Goal: Information Seeking & Learning: Learn about a topic

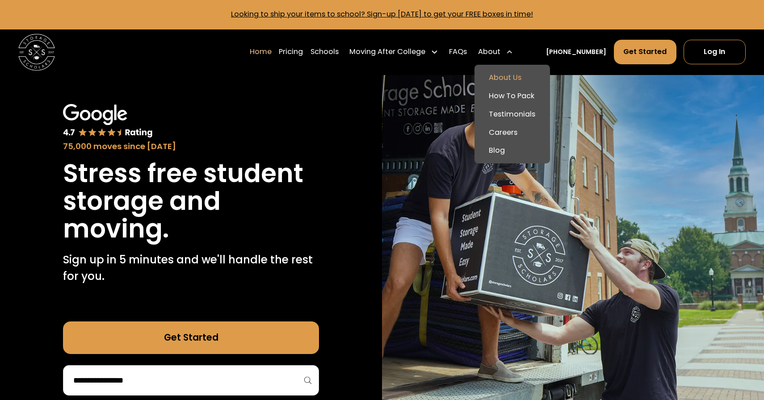
click at [520, 79] on link "About Us" at bounding box center [512, 78] width 68 height 18
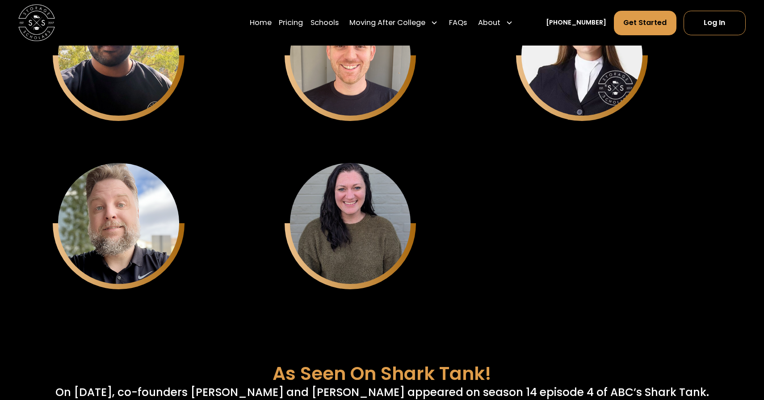
scroll to position [3271, 0]
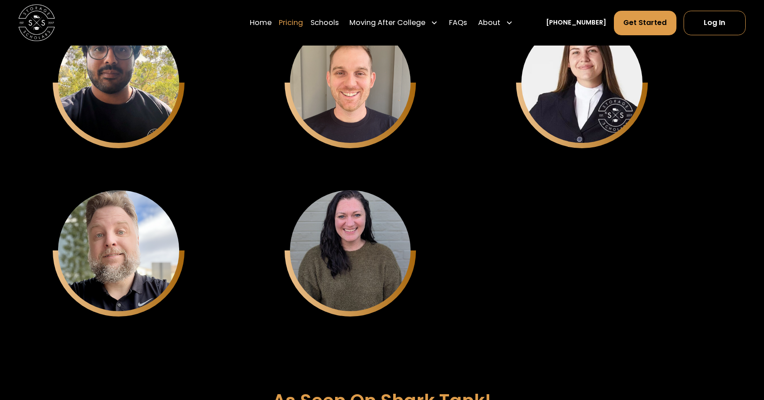
click at [300, 22] on link "Pricing" at bounding box center [291, 22] width 24 height 25
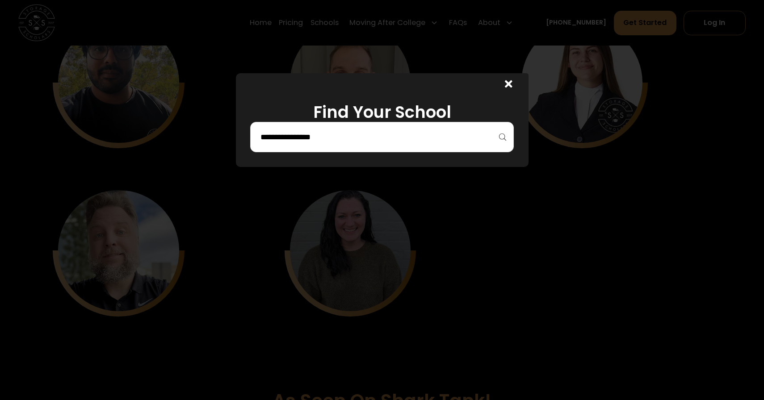
click at [371, 137] on input "search" at bounding box center [382, 137] width 245 height 15
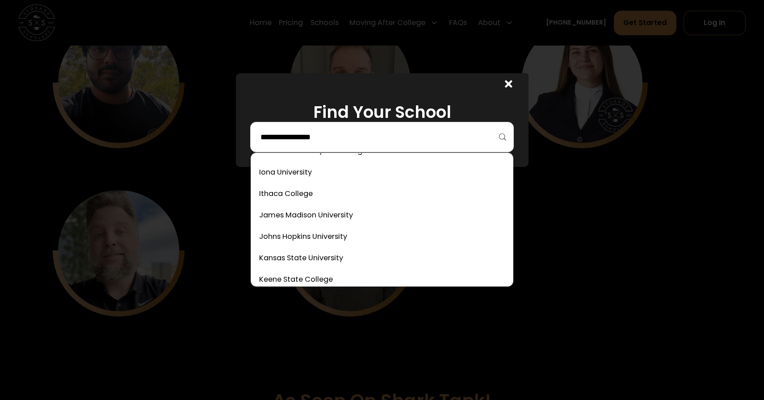
scroll to position [1826, 0]
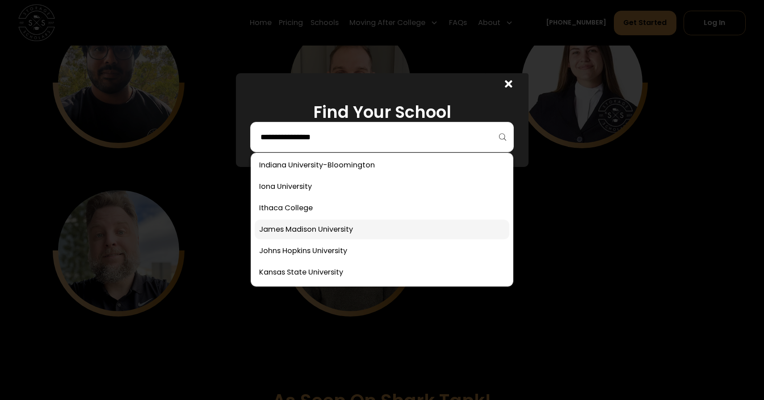
click at [308, 226] on link at bounding box center [382, 230] width 255 height 20
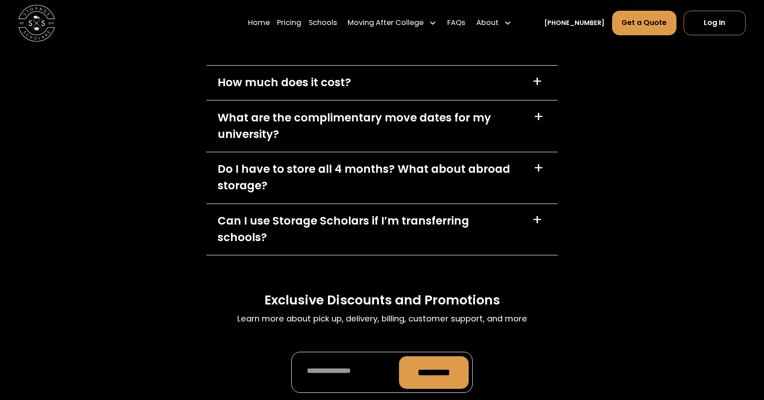
scroll to position [3952, 0]
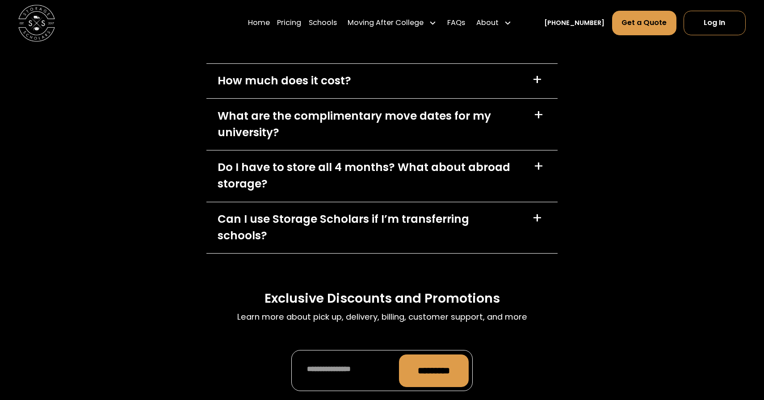
click at [539, 108] on div "+" at bounding box center [539, 115] width 10 height 15
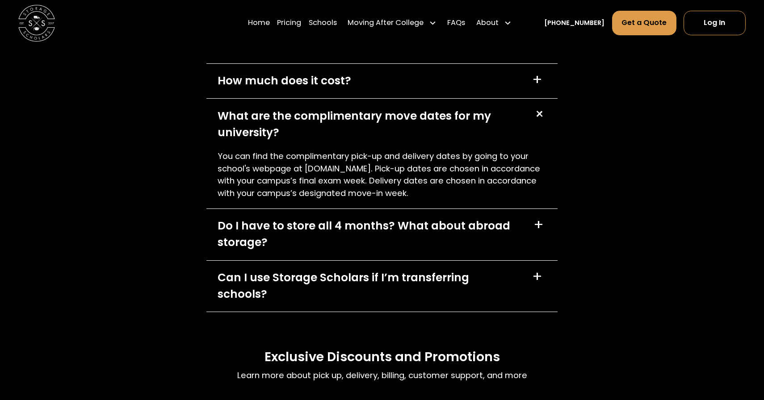
click at [541, 219] on div "+" at bounding box center [539, 225] width 10 height 15
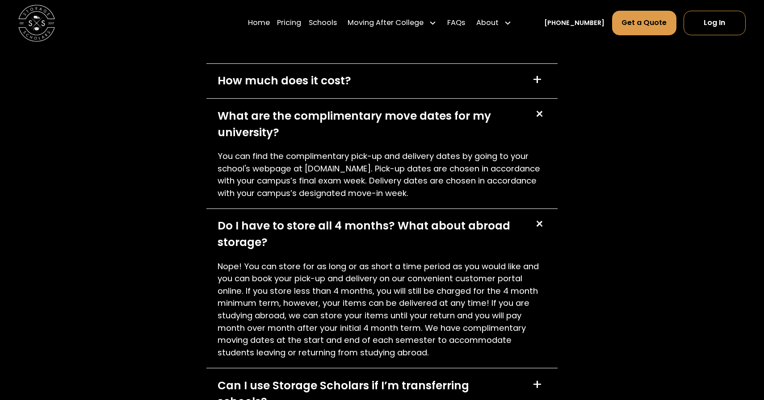
click at [539, 105] on div "+" at bounding box center [539, 113] width 17 height 17
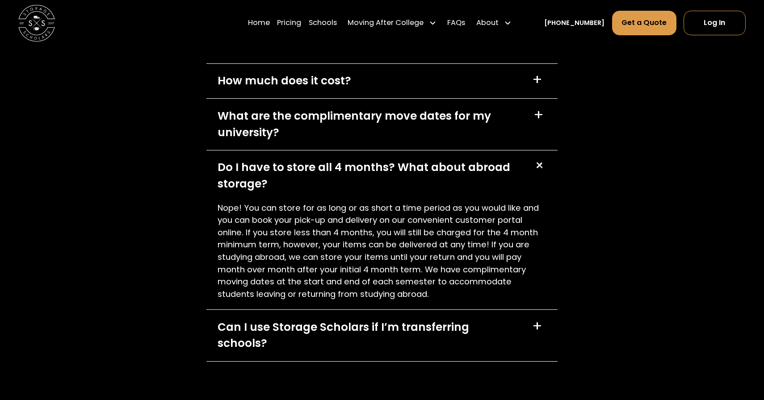
click at [539, 158] on div "+" at bounding box center [539, 165] width 17 height 17
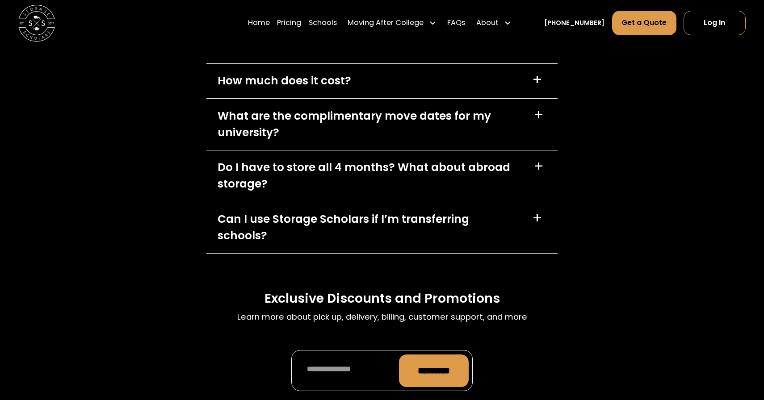
click at [536, 211] on div "+" at bounding box center [537, 218] width 10 height 15
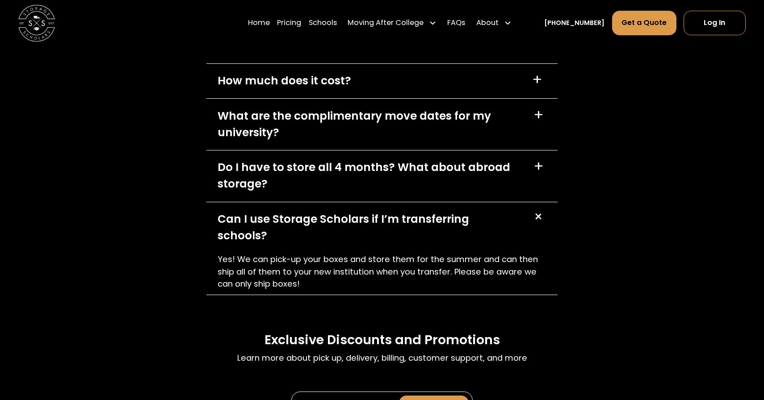
click at [537, 211] on div "+" at bounding box center [537, 216] width 17 height 17
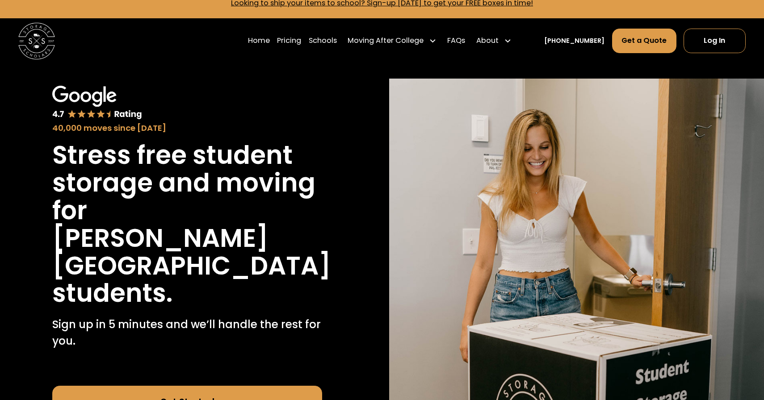
scroll to position [0, 0]
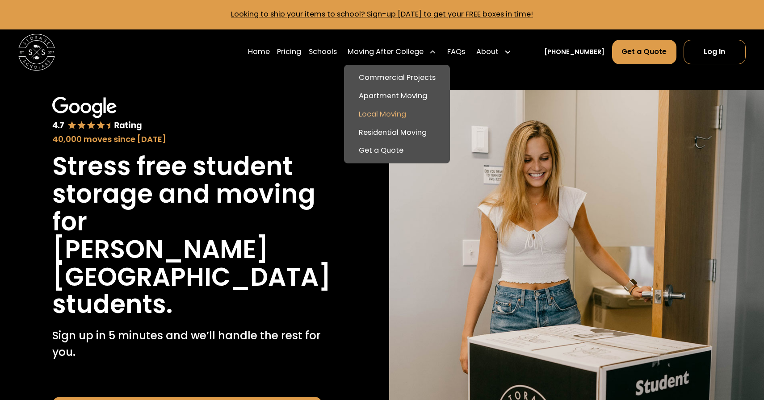
click at [397, 112] on link "Local Moving" at bounding box center [397, 114] width 99 height 18
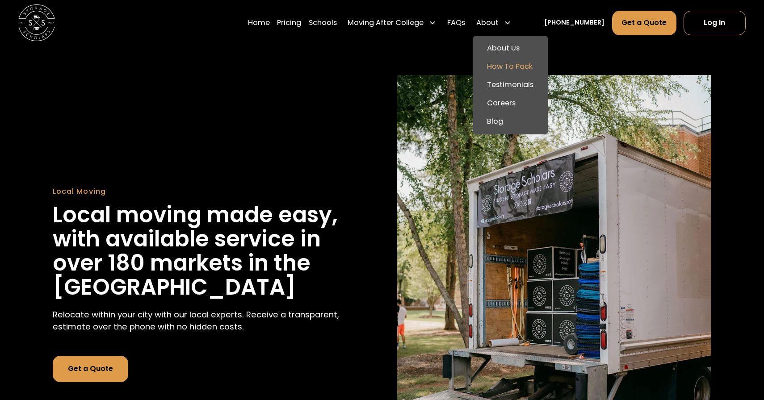
click at [520, 66] on link "How To Pack" at bounding box center [510, 67] width 68 height 18
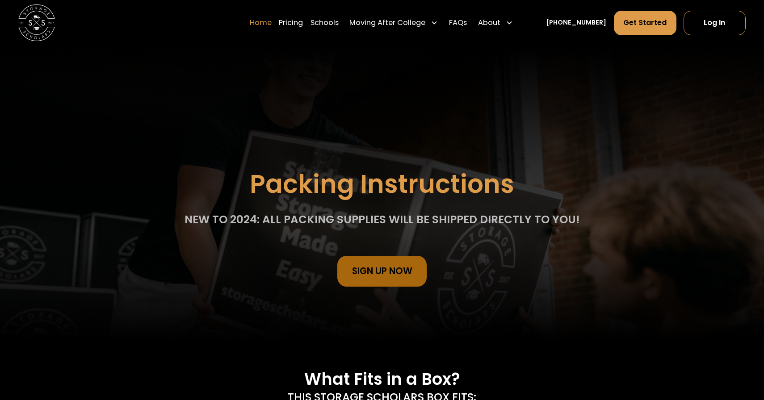
click at [272, 19] on link "Home" at bounding box center [261, 22] width 22 height 25
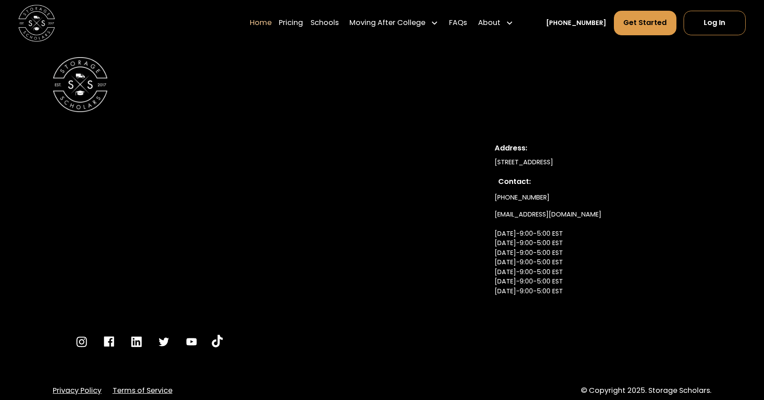
scroll to position [3122, 0]
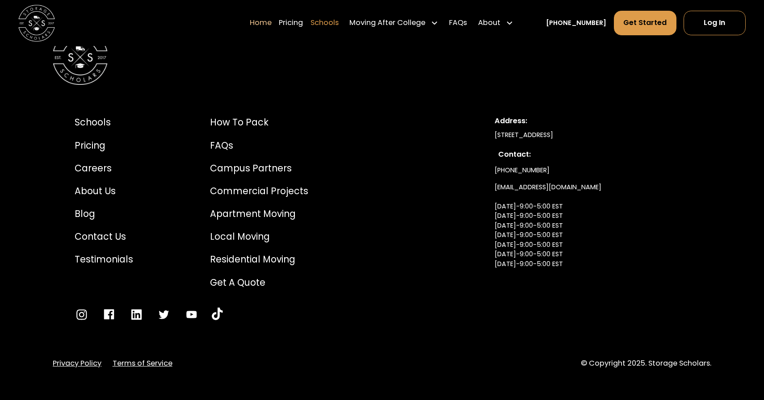
click at [339, 24] on link "Schools" at bounding box center [325, 22] width 28 height 25
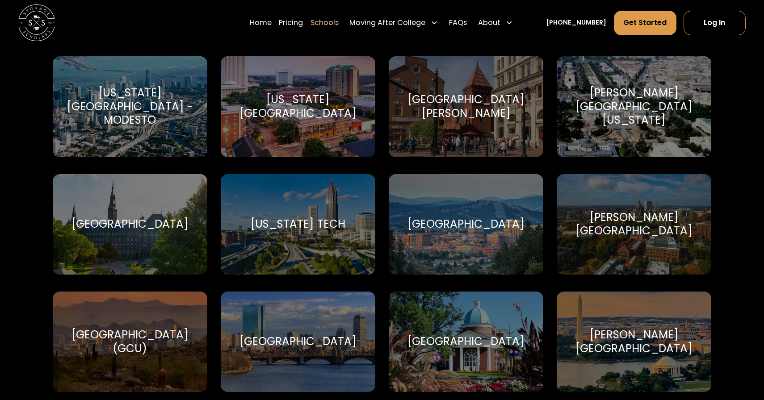
scroll to position [1705, 0]
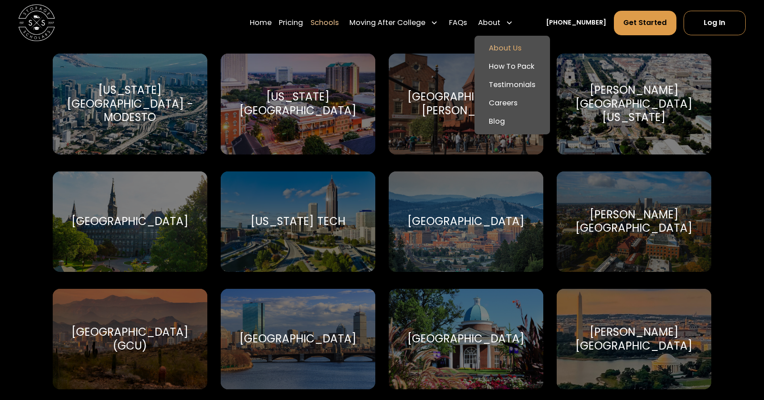
click at [520, 42] on link "About Us" at bounding box center [512, 48] width 68 height 18
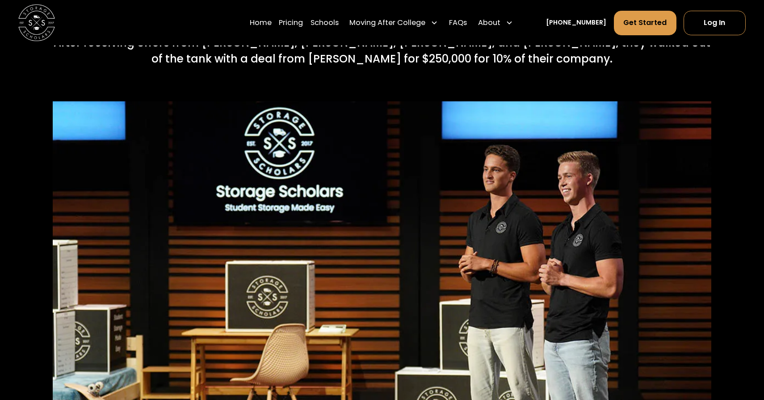
scroll to position [3660, 0]
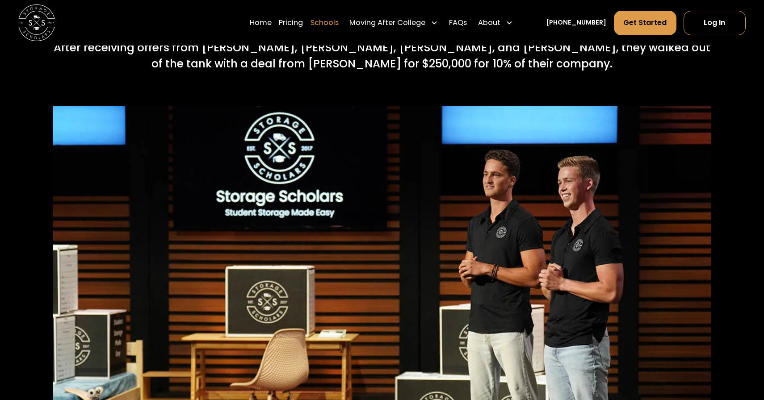
click at [337, 25] on link "Schools" at bounding box center [325, 22] width 28 height 25
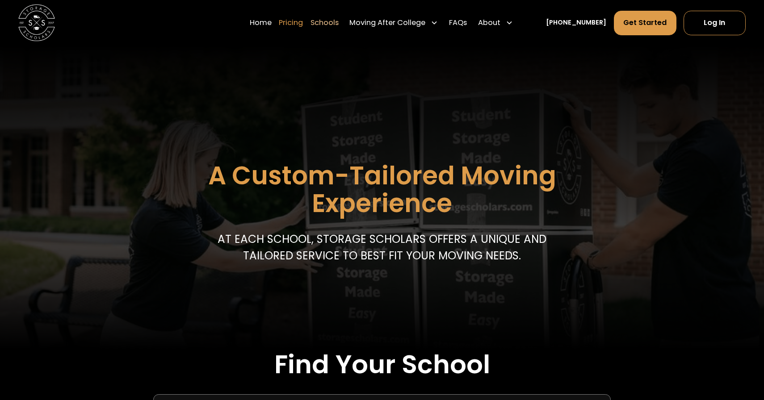
click at [301, 23] on link "Pricing" at bounding box center [291, 22] width 24 height 25
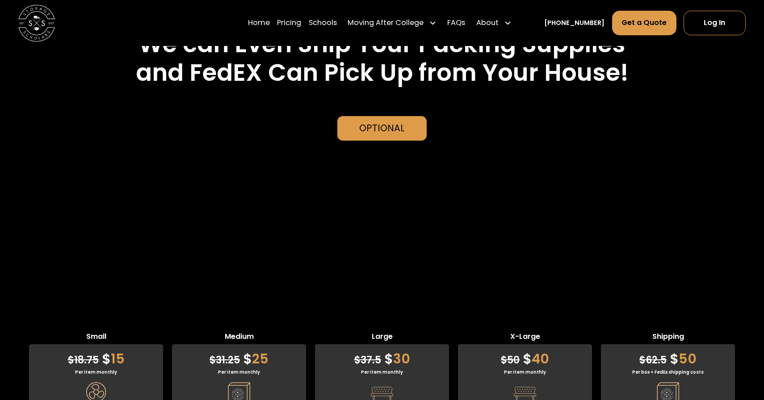
scroll to position [2197, 0]
